Goal: Task Accomplishment & Management: Manage account settings

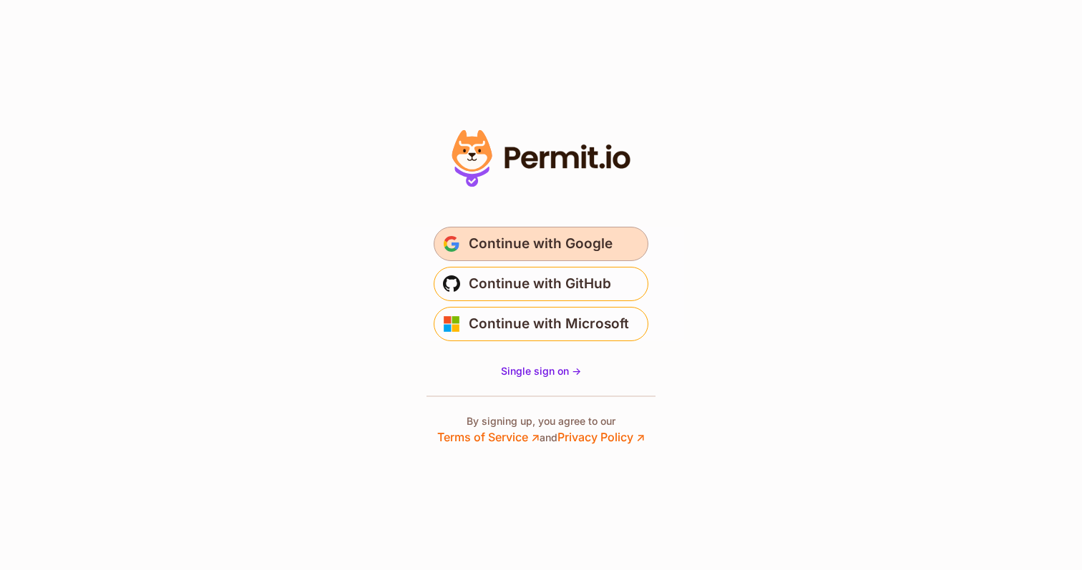
click at [559, 239] on span "Continue with Google" at bounding box center [541, 244] width 144 height 23
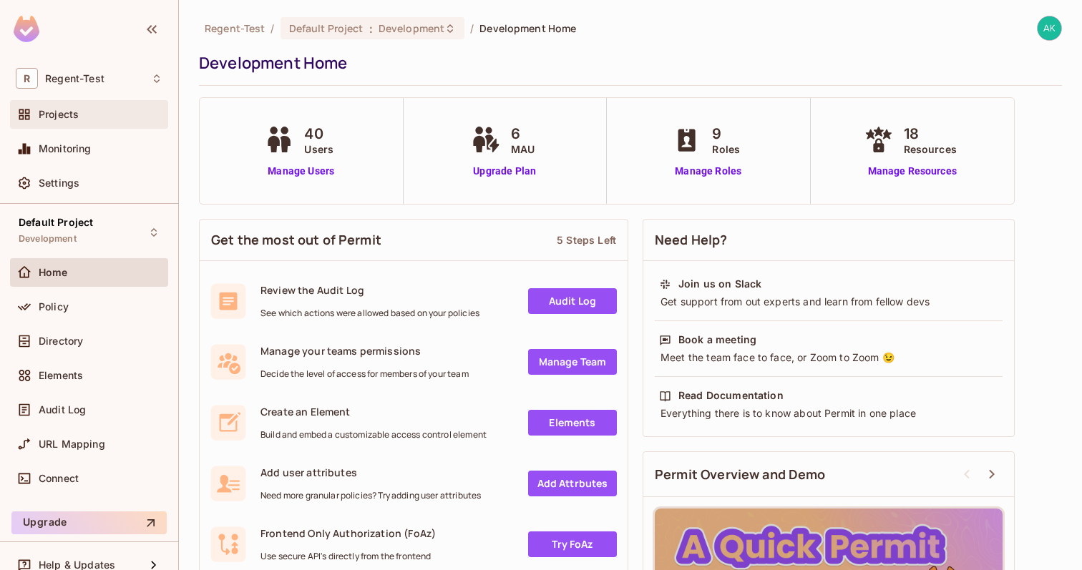
click at [85, 118] on div "Projects" at bounding box center [101, 114] width 124 height 11
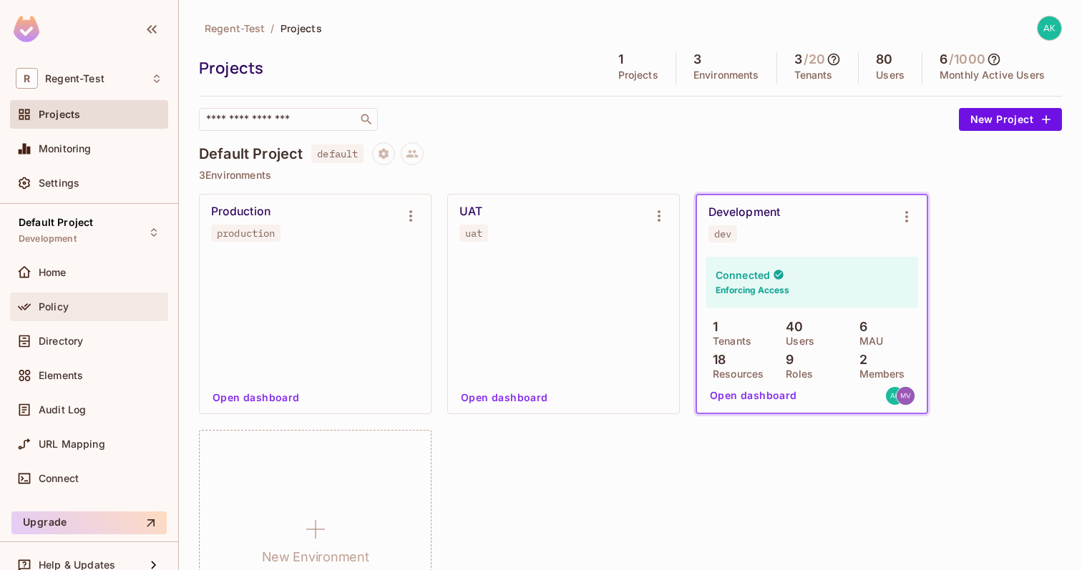
click at [64, 303] on span "Policy" at bounding box center [54, 306] width 30 height 11
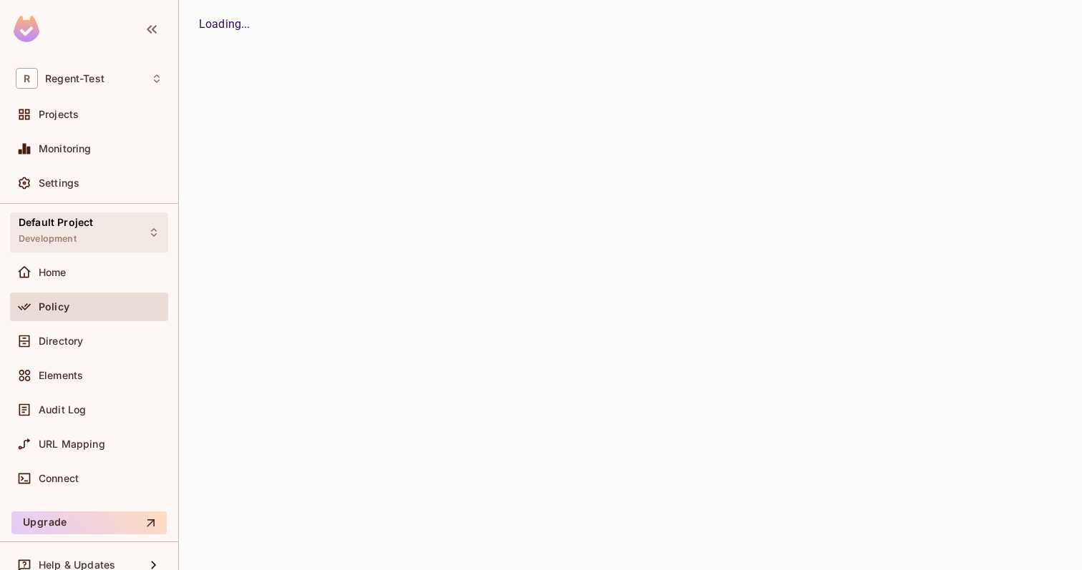
click at [152, 231] on icon at bounding box center [153, 232] width 11 height 11
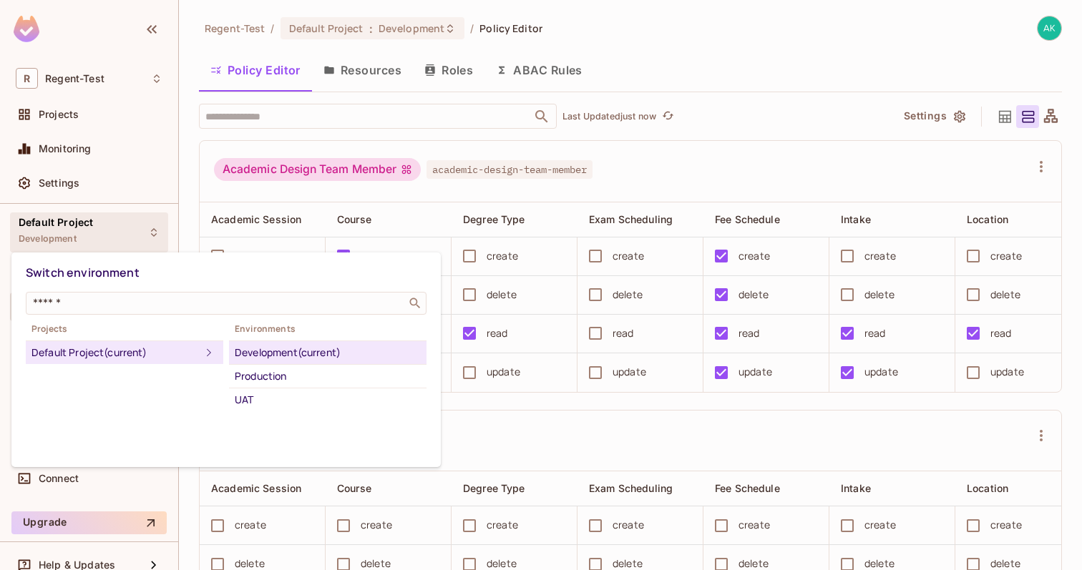
click at [337, 195] on div at bounding box center [541, 285] width 1082 height 570
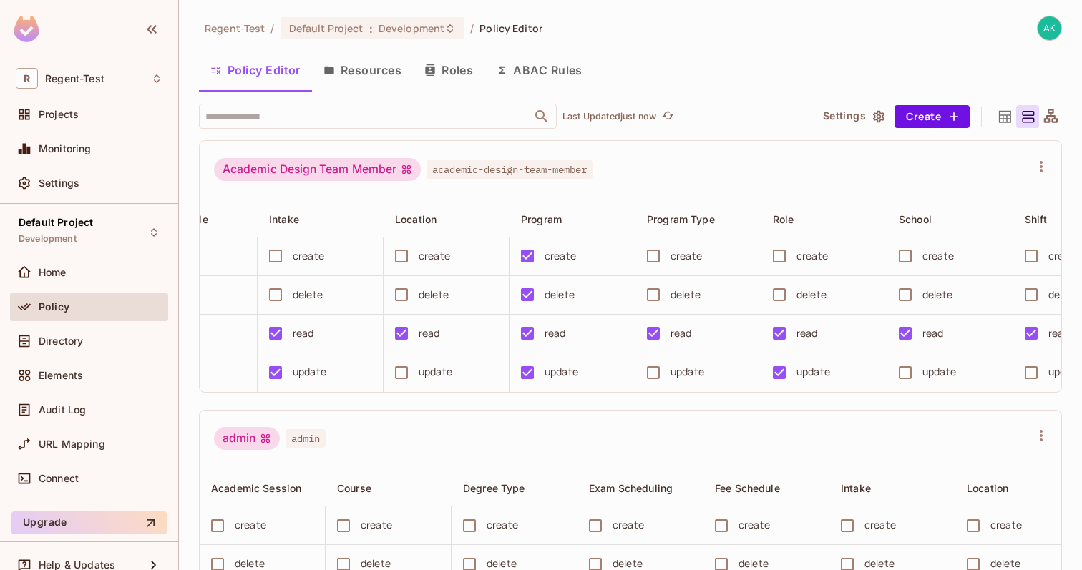
scroll to position [0, 523]
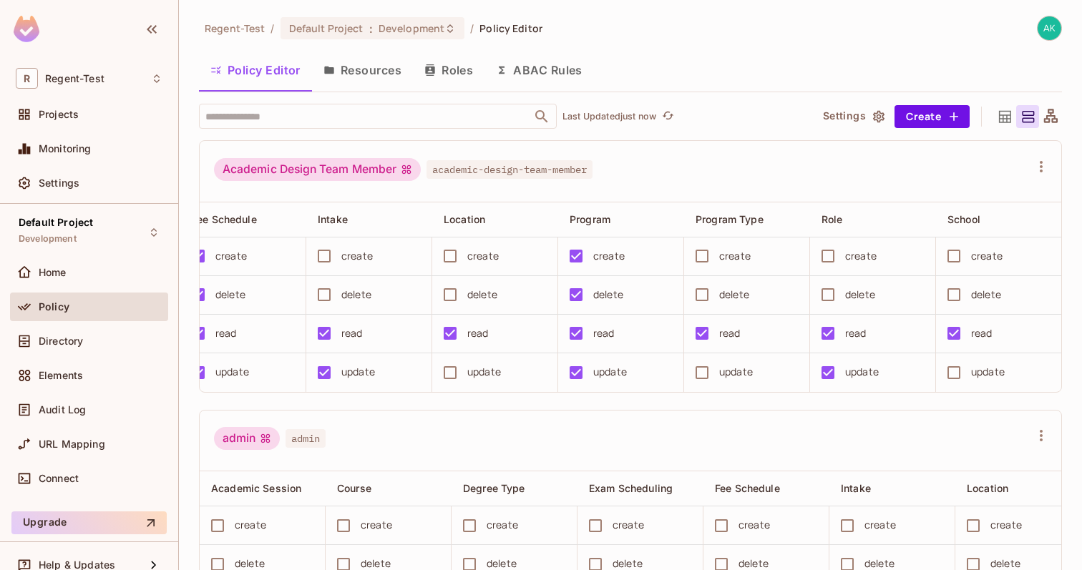
click at [367, 73] on button "Resources" at bounding box center [362, 70] width 101 height 36
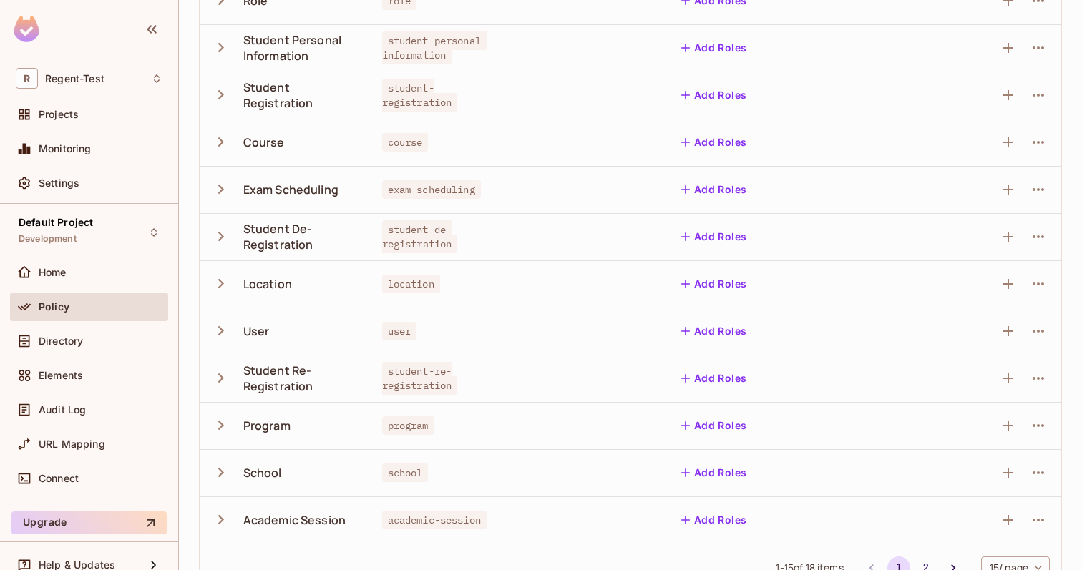
scroll to position [371, 0]
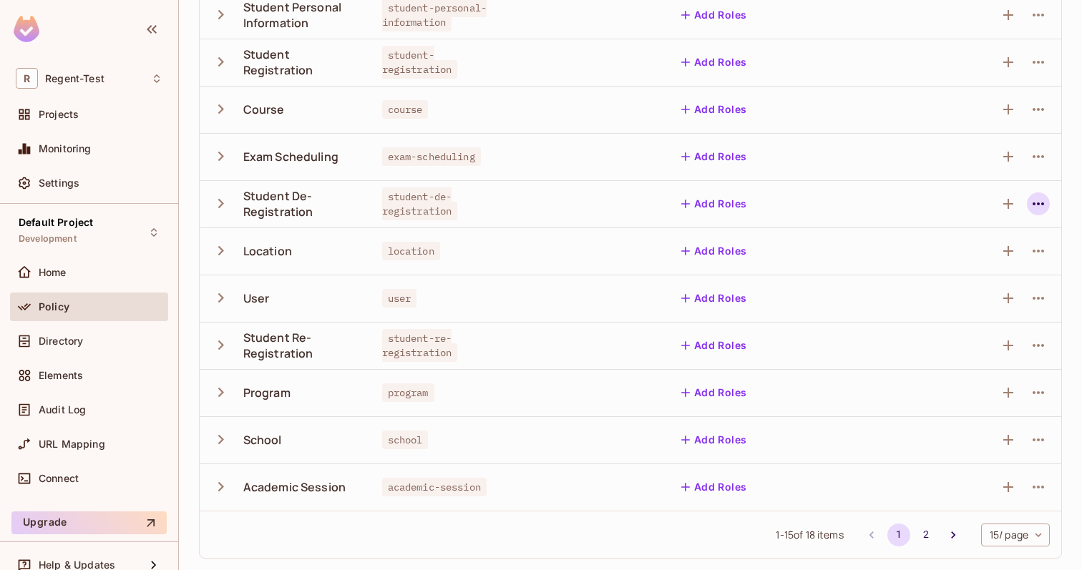
click at [1041, 208] on icon "button" at bounding box center [1038, 203] width 17 height 17
click at [934, 295] on div "Delete Resource" at bounding box center [942, 292] width 79 height 14
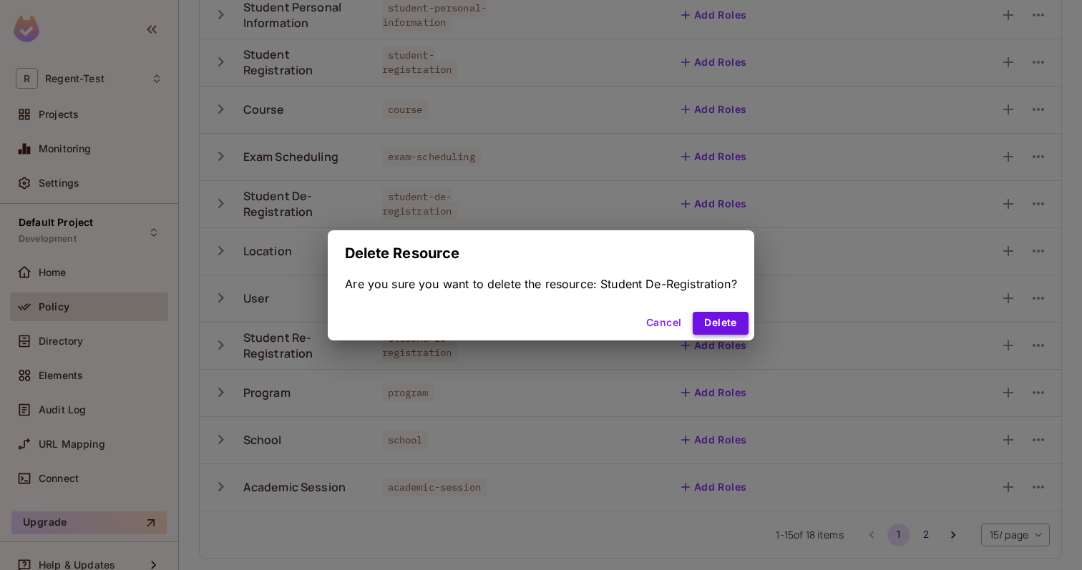
click at [726, 324] on button "Delete" at bounding box center [720, 323] width 55 height 23
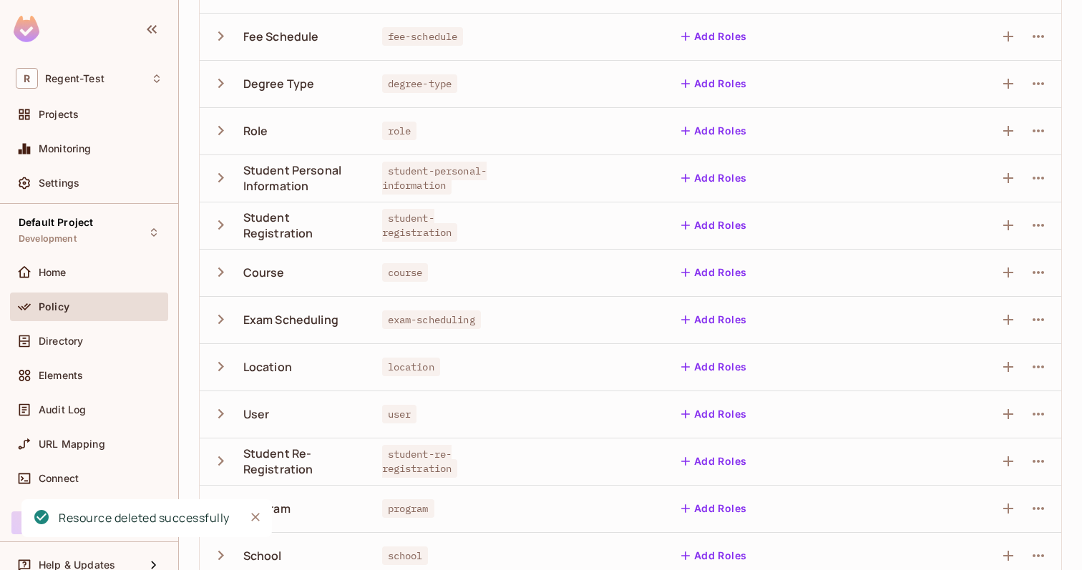
scroll to position [0, 0]
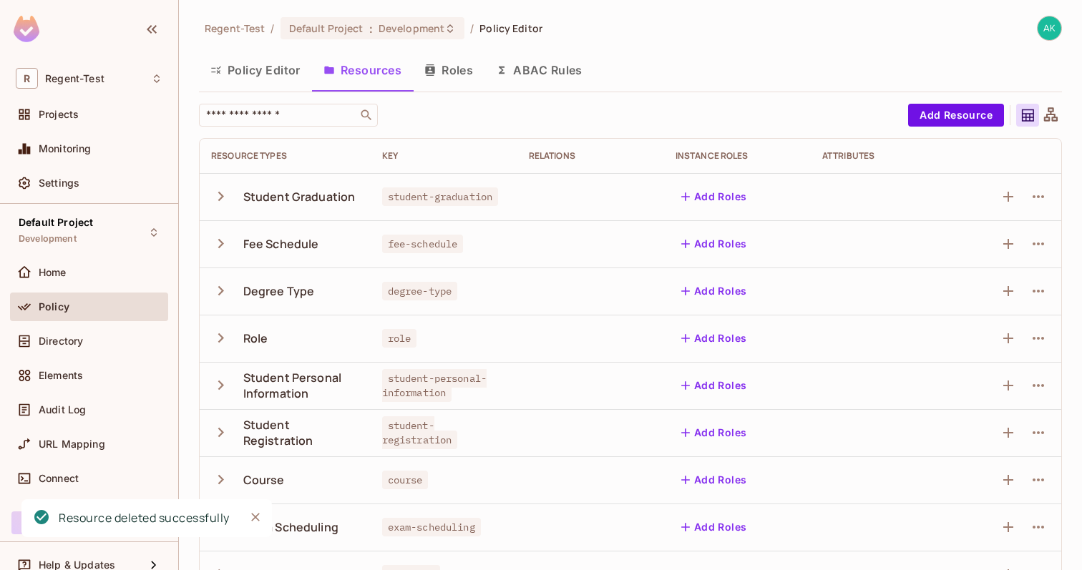
click at [274, 74] on button "Policy Editor" at bounding box center [255, 70] width 113 height 36
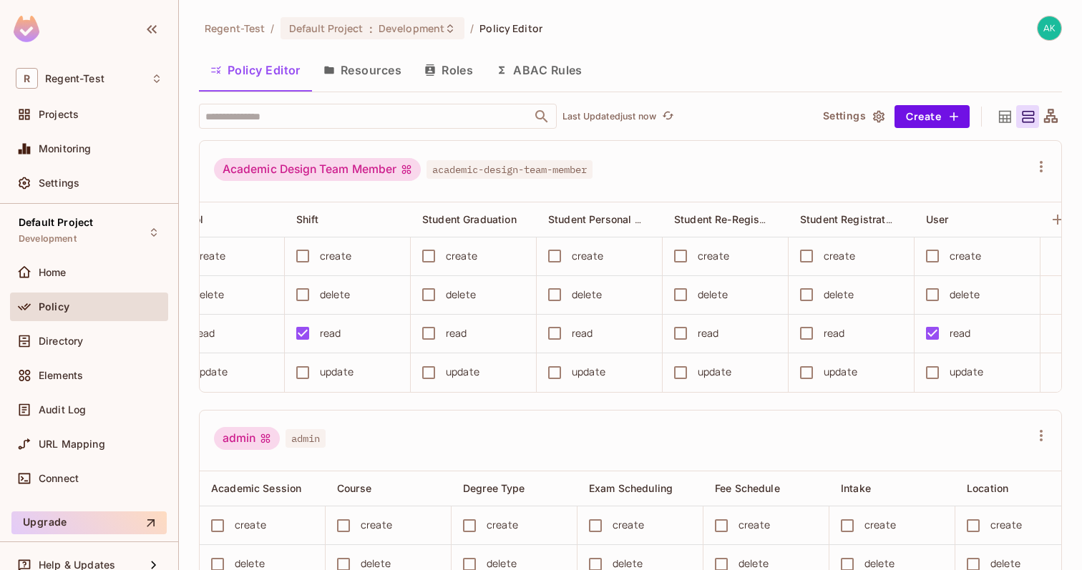
scroll to position [0, 1301]
